Goal: Find specific page/section: Find specific page/section

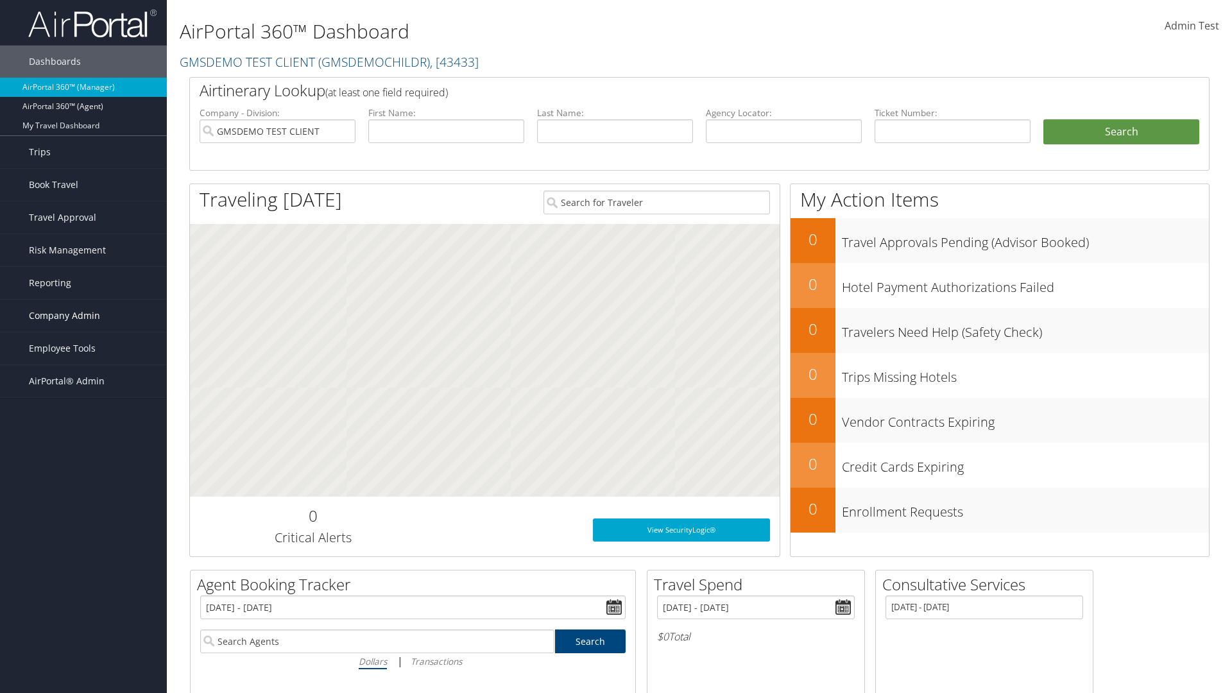
click at [83, 316] on span "Company Admin" at bounding box center [64, 316] width 71 height 32
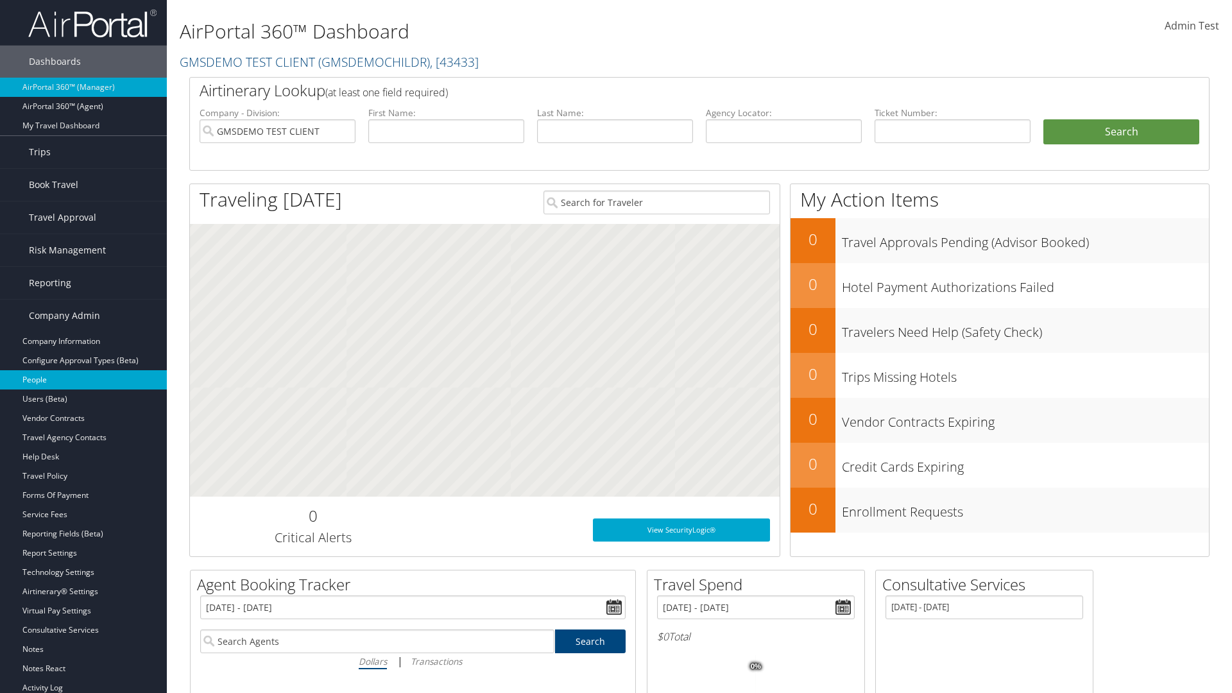
click at [83, 380] on link "People" at bounding box center [83, 379] width 167 height 19
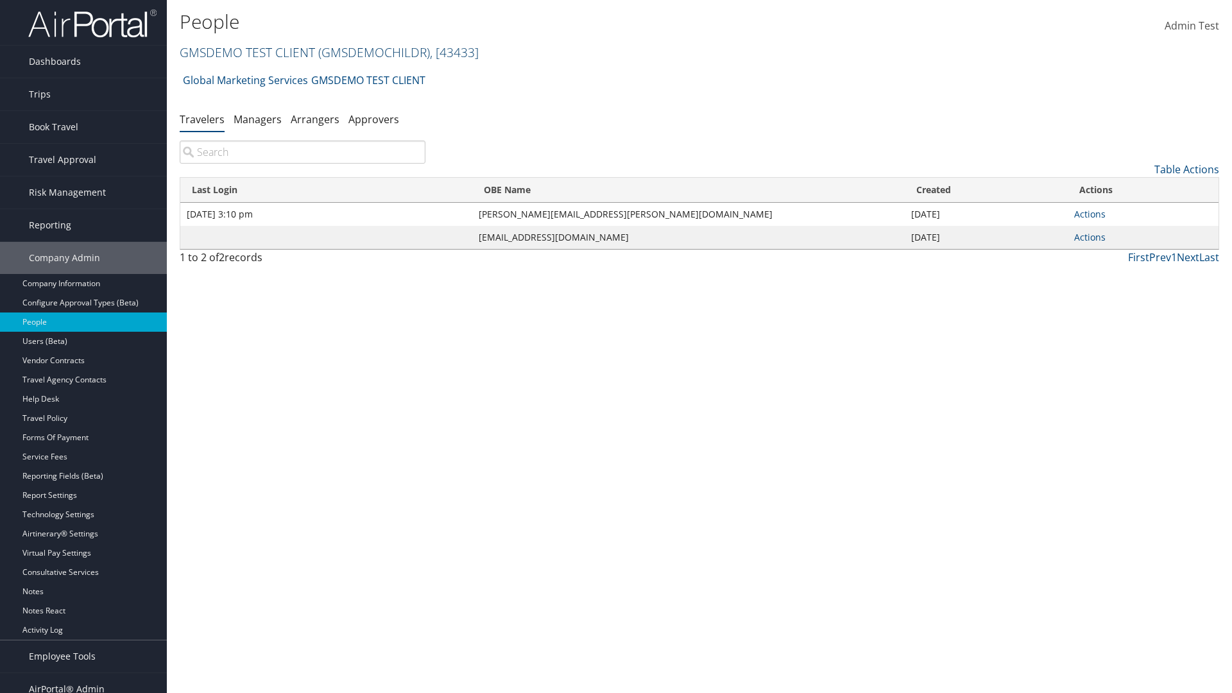
click at [246, 52] on link "GMSDEMO TEST CLIENT ( GMSDEMOCHILDR ) , [ 43433 ]" at bounding box center [329, 52] width 299 height 17
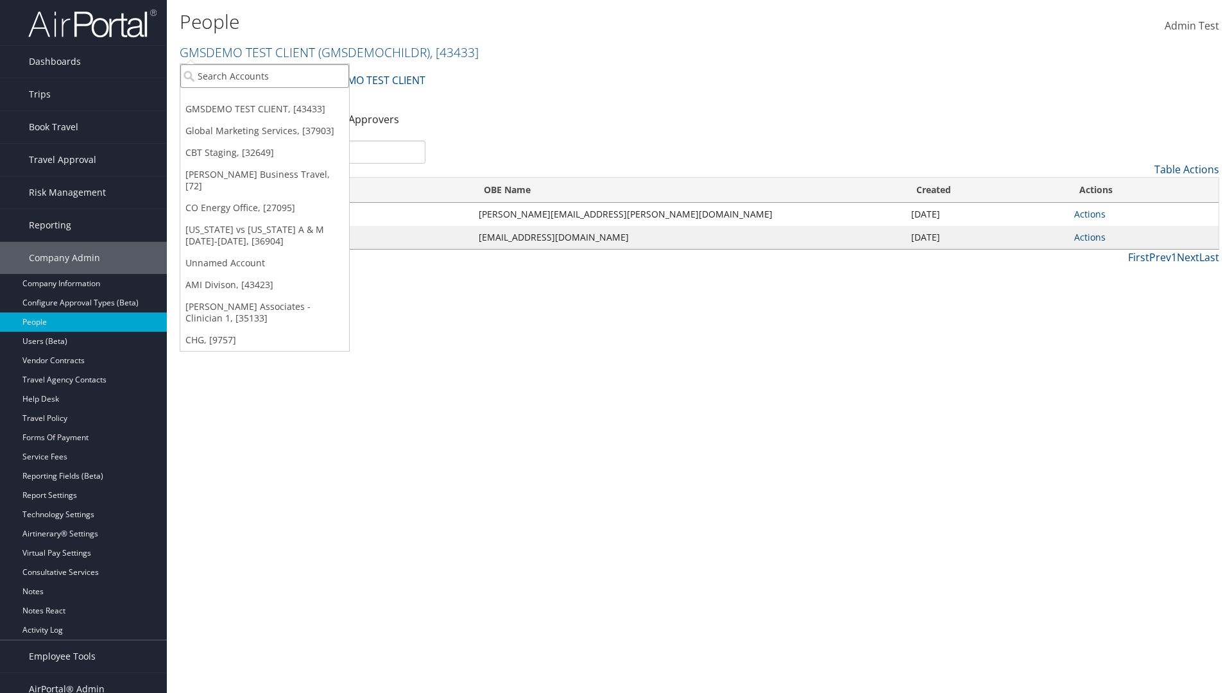
click at [264, 76] on input "search" at bounding box center [264, 76] width 169 height 24
type input "Global Marketing Services"
click at [277, 99] on div "Global Marketing Services (301946), [37903]" at bounding box center [276, 100] width 207 height 12
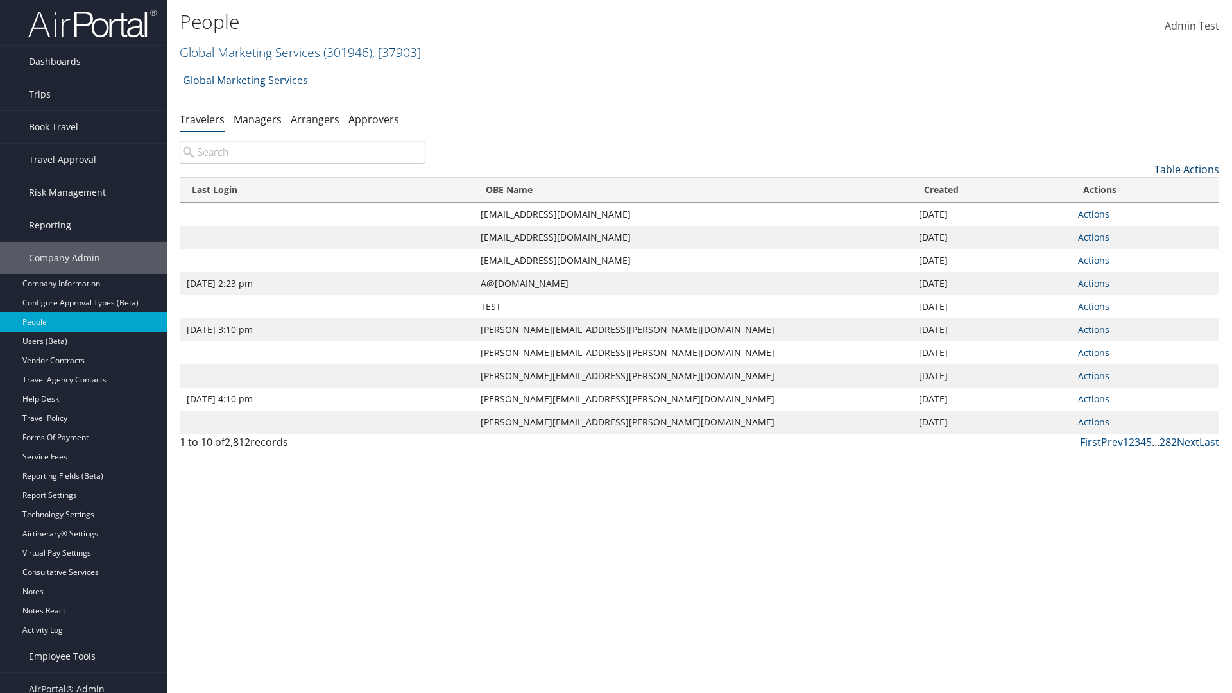
click at [1187, 169] on link "Table Actions" at bounding box center [1186, 169] width 65 height 14
click at [1134, 233] on link "Column Visibility" at bounding box center [1134, 233] width 169 height 22
